Goal: Information Seeking & Learning: Find specific fact

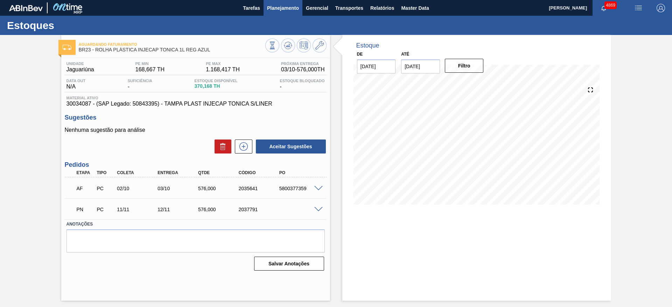
click at [277, 9] on span "Planejamento" at bounding box center [283, 8] width 32 height 8
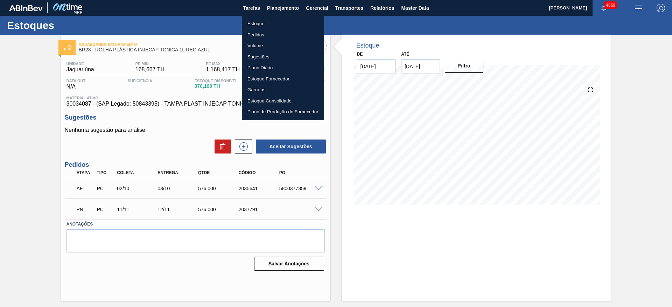
click at [266, 36] on li "Pedidos" at bounding box center [283, 34] width 82 height 11
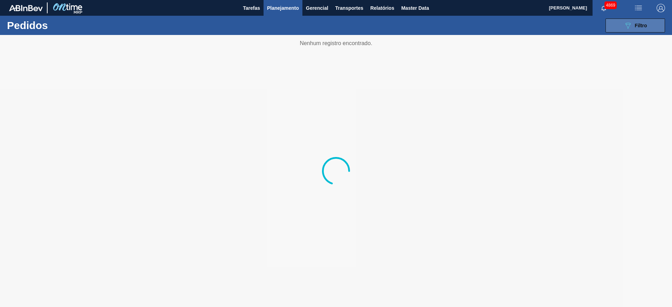
click at [615, 24] on button "089F7B8B-B2A5-4AFE-B5C0-19BA573D28AC Filtro" at bounding box center [634, 26] width 59 height 14
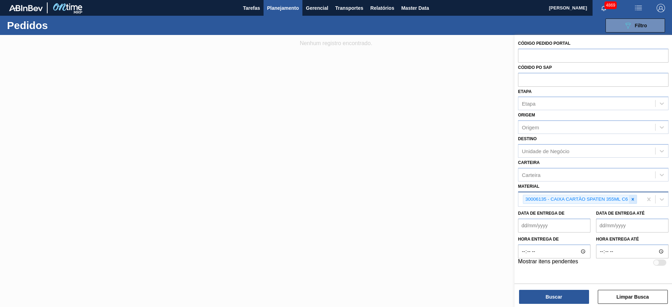
click at [634, 201] on icon at bounding box center [632, 199] width 5 height 5
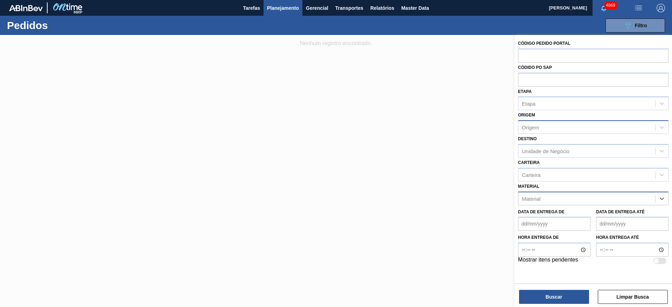
click at [540, 131] on div "Origem" at bounding box center [586, 127] width 137 height 10
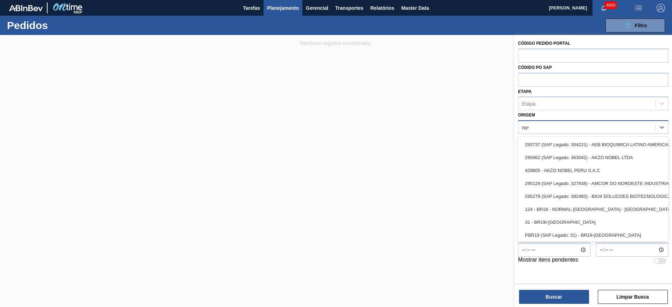
type input "novo"
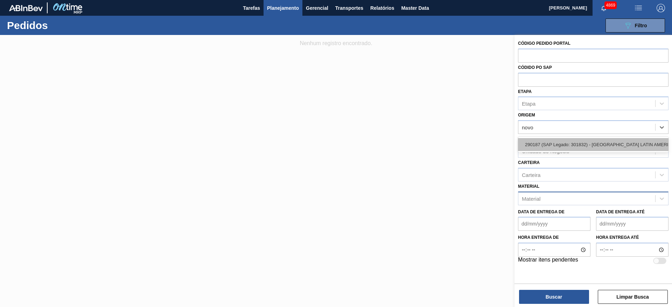
click at [540, 142] on div "290187 (SAP Legado: 301832) - [GEOGRAPHIC_DATA] LATIN AMERICA LTDA" at bounding box center [593, 144] width 150 height 13
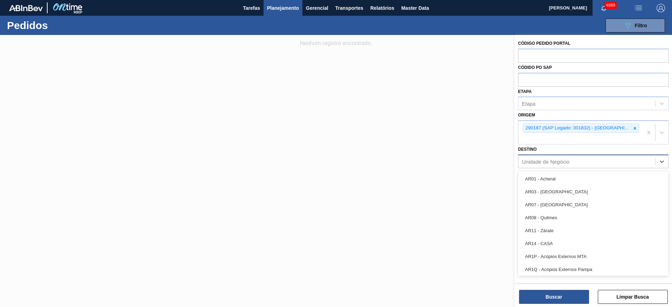
click at [550, 162] on div "Unidade de Negócio" at bounding box center [546, 162] width 48 height 6
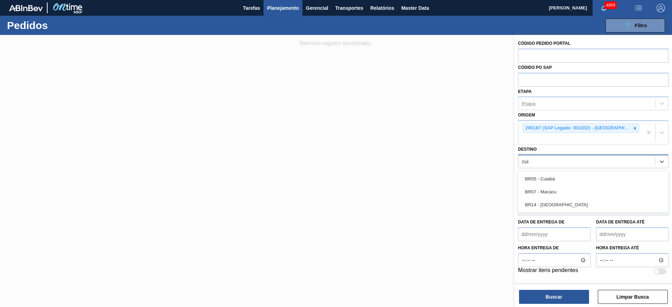
type input "cuia"
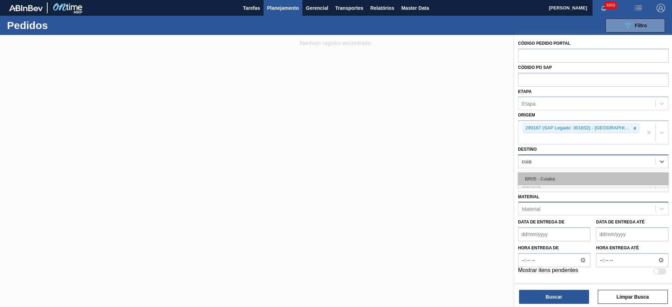
click at [553, 177] on div "BR05 - Cuiabá" at bounding box center [593, 179] width 150 height 13
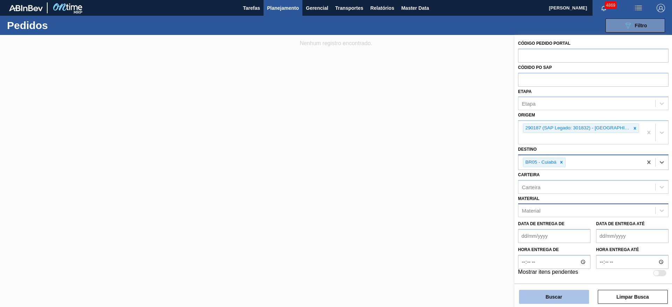
click at [564, 300] on button "Buscar" at bounding box center [554, 297] width 70 height 14
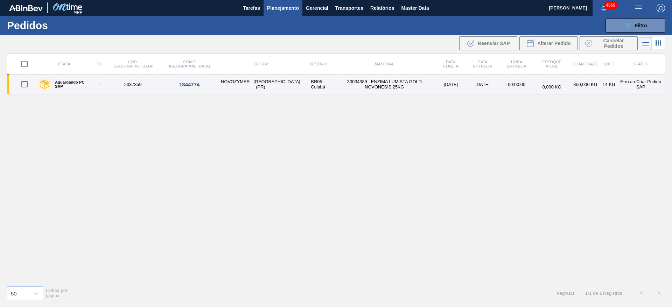
click at [218, 77] on td "NOVOZYMES - [GEOGRAPHIC_DATA] (PR)" at bounding box center [260, 85] width 85 height 20
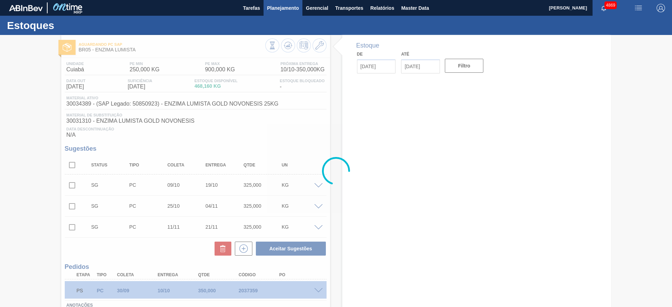
type input "[DATE]"
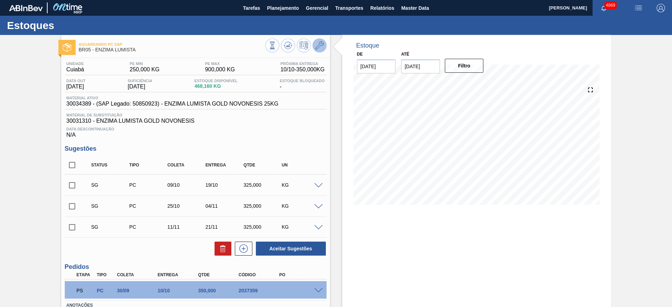
click at [320, 45] on icon at bounding box center [319, 45] width 8 height 8
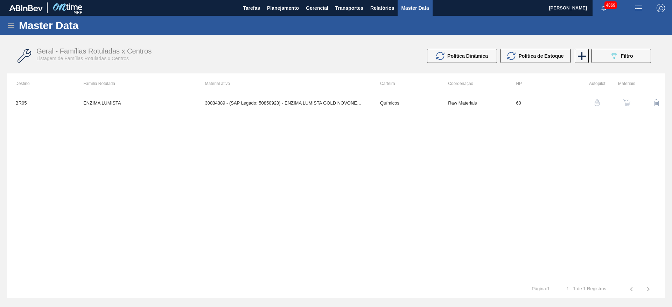
click at [625, 103] on img "button" at bounding box center [626, 102] width 7 height 7
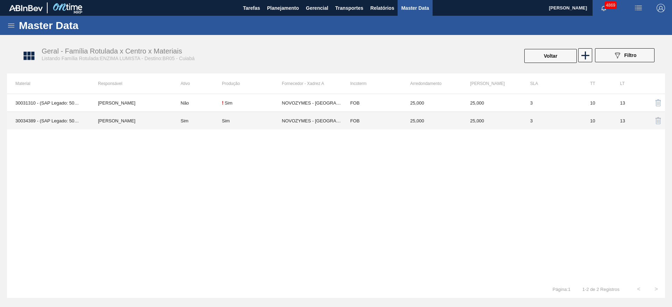
click at [295, 123] on td "NOVOZYMES - [GEOGRAPHIC_DATA] (PR)" at bounding box center [312, 121] width 60 height 18
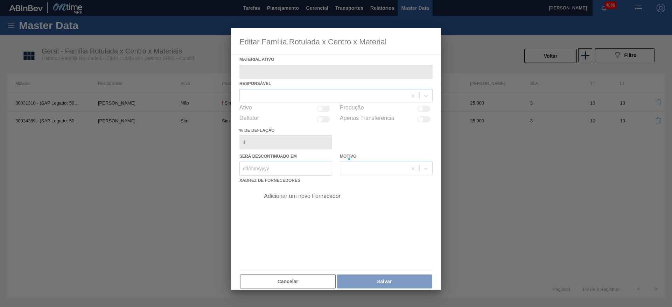
type ativo "30034389 - (SAP Legado: 50850923) - ENZIMA LUMISTA GOLD NOVONESIS 25KG"
checkbox input "true"
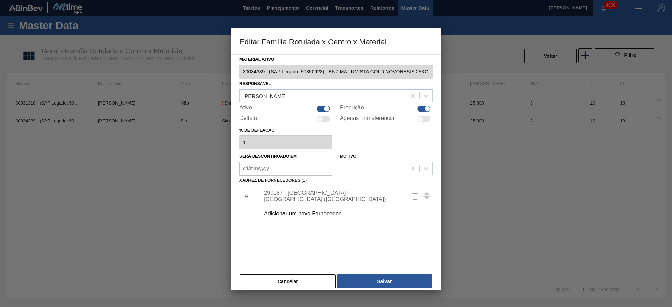
click at [264, 80] on div "Material ativo 30034389 - (SAP Legado: 50850923) - ENZIMA LUMISTA GOLD NOVONESI…" at bounding box center [335, 172] width 193 height 235
click at [289, 280] on button "Cancelar" at bounding box center [288, 282] width 96 height 14
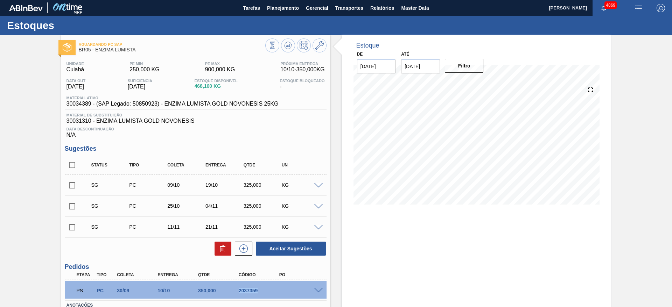
drag, startPoint x: 234, startPoint y: 294, endPoint x: 267, endPoint y: 292, distance: 32.3
click at [267, 292] on div "PS PC 30/09 10/10 350,000 2037359" at bounding box center [193, 290] width 243 height 14
copy div "2037359"
